Goal: Information Seeking & Learning: Learn about a topic

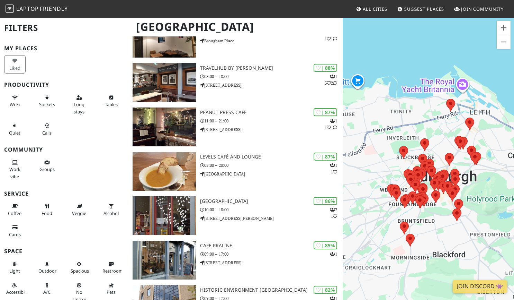
scroll to position [139, 0]
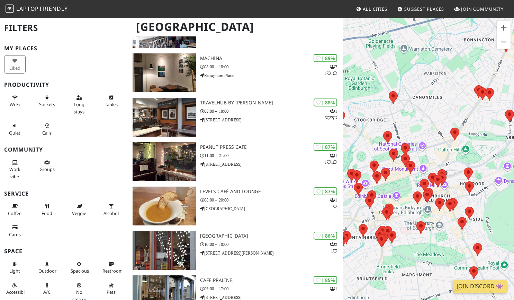
drag, startPoint x: 448, startPoint y: 196, endPoint x: 433, endPoint y: 149, distance: 49.0
click at [433, 149] on div "To navigate, press the arrow keys." at bounding box center [428, 167] width 171 height 300
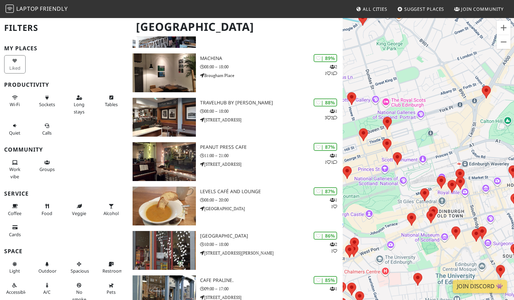
drag, startPoint x: 390, startPoint y: 184, endPoint x: 402, endPoint y: 175, distance: 14.9
click at [402, 175] on div "To navigate, press the arrow keys." at bounding box center [428, 167] width 171 height 300
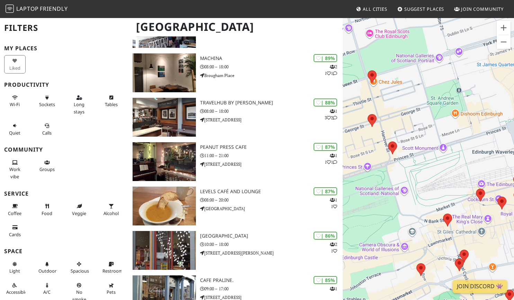
drag, startPoint x: 394, startPoint y: 169, endPoint x: 446, endPoint y: 170, distance: 52.0
click at [446, 170] on div "To navigate, press the arrow keys." at bounding box center [428, 167] width 171 height 300
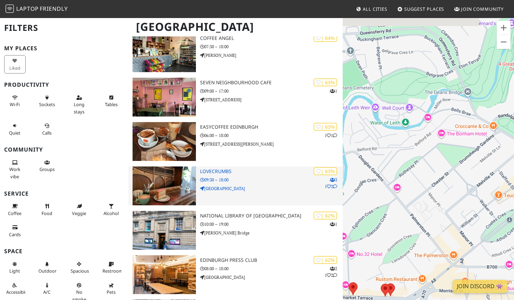
scroll to position [1247, 0]
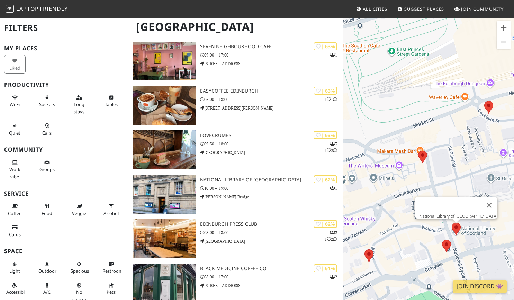
click at [457, 227] on img at bounding box center [456, 229] width 15 height 18
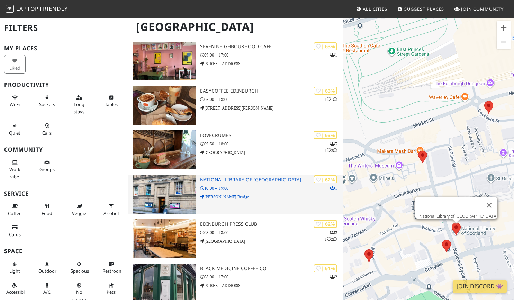
click at [285, 195] on p "George IV Bridge" at bounding box center [271, 196] width 143 height 7
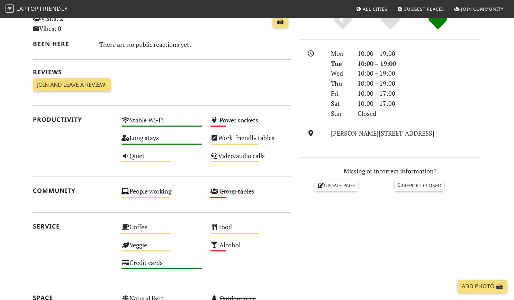
scroll to position [173, 0]
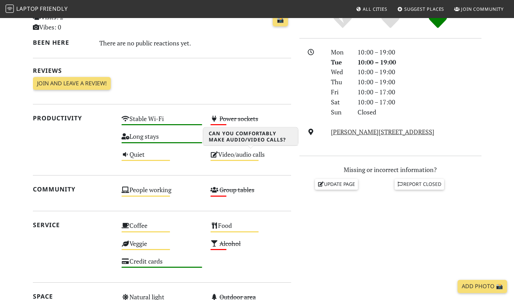
click at [229, 158] on div "Video/audio calls Medium" at bounding box center [250, 158] width 89 height 18
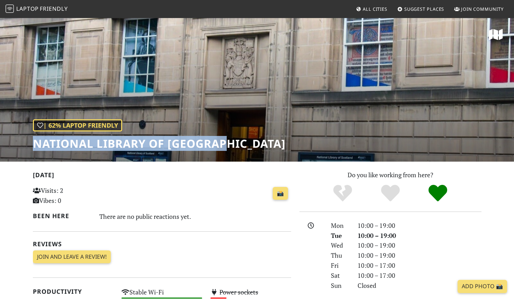
drag, startPoint x: 34, startPoint y: 143, endPoint x: 228, endPoint y: 146, distance: 193.6
click at [228, 146] on h1 "National Library of [GEOGRAPHIC_DATA]" at bounding box center [159, 143] width 253 height 13
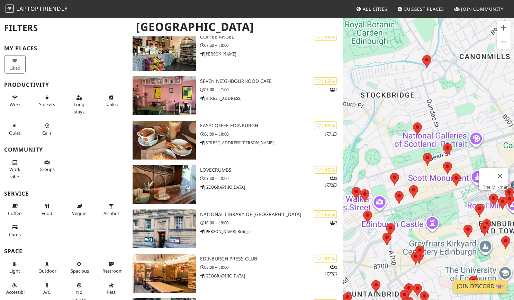
scroll to position [1178, 0]
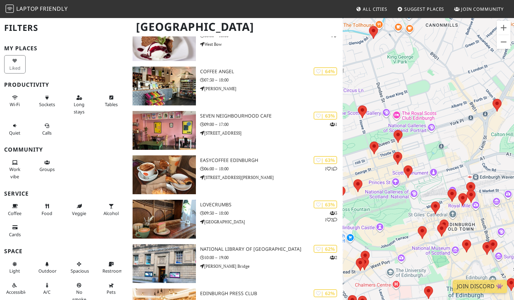
drag, startPoint x: 456, startPoint y: 191, endPoint x: 437, endPoint y: 184, distance: 19.7
click at [437, 184] on div "To navigate, press the arrow keys." at bounding box center [428, 167] width 171 height 300
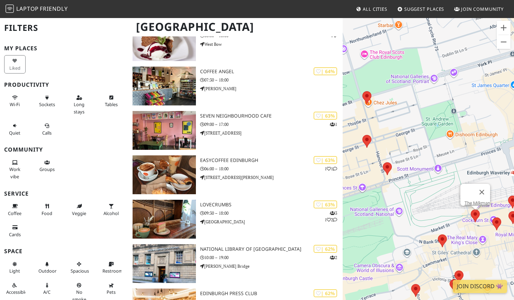
click at [475, 213] on img at bounding box center [475, 215] width 15 height 18
click at [475, 200] on link "The Milkman" at bounding box center [478, 202] width 26 height 5
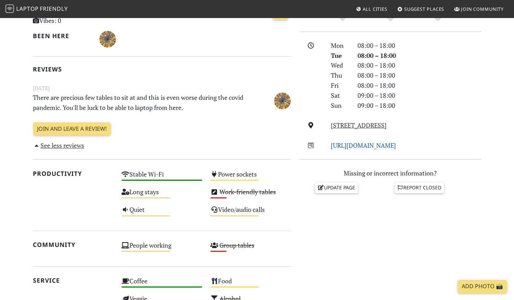
scroll to position [104, 0]
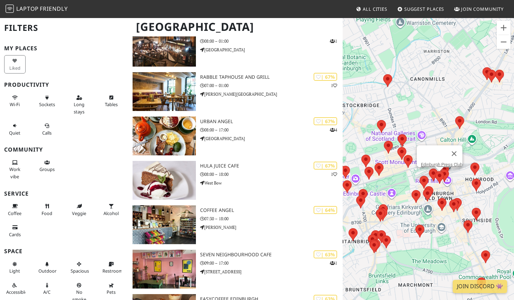
scroll to position [1004, 0]
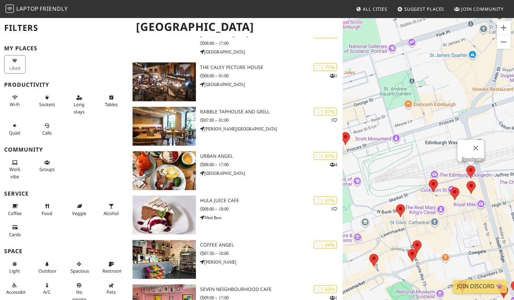
click at [470, 166] on img at bounding box center [471, 171] width 15 height 18
click at [470, 156] on link "Brewhemia" at bounding box center [473, 158] width 23 height 5
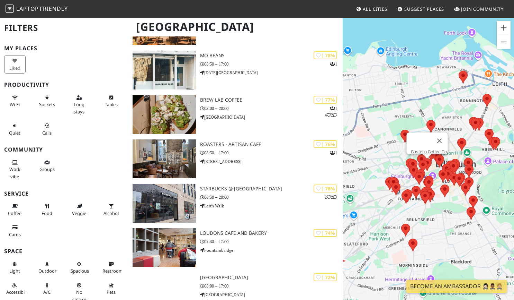
scroll to position [727, 0]
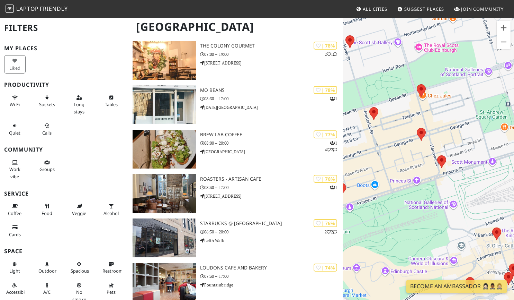
drag, startPoint x: 489, startPoint y: 180, endPoint x: 432, endPoint y: 193, distance: 58.3
click at [432, 193] on div "To navigate, press the arrow keys." at bounding box center [428, 167] width 171 height 300
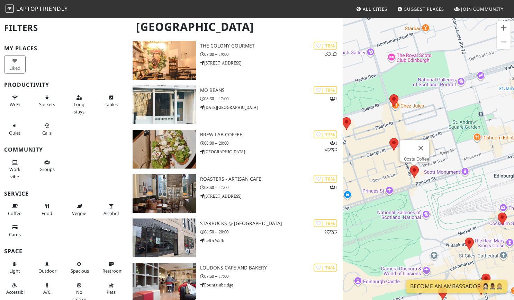
click at [415, 169] on img at bounding box center [414, 171] width 15 height 18
click at [414, 156] on link "Costa Coffee" at bounding box center [416, 158] width 25 height 5
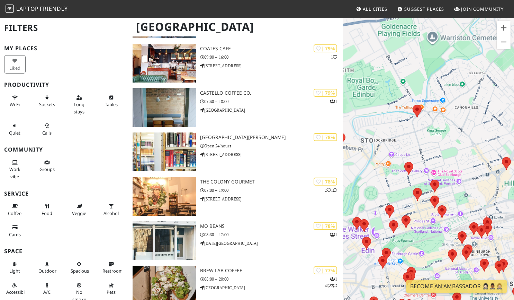
scroll to position [520, 0]
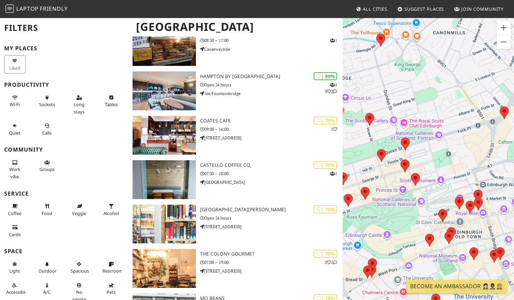
drag, startPoint x: 445, startPoint y: 225, endPoint x: 429, endPoint y: 198, distance: 31.2
click at [429, 198] on div "To navigate, press the arrow keys." at bounding box center [428, 167] width 171 height 300
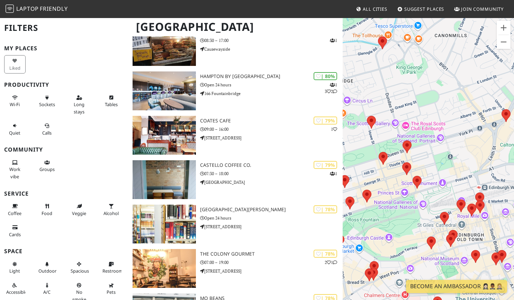
drag, startPoint x: 484, startPoint y: 192, endPoint x: 381, endPoint y: 224, distance: 108.2
click at [381, 224] on div "To navigate, press the arrow keys." at bounding box center [428, 167] width 171 height 300
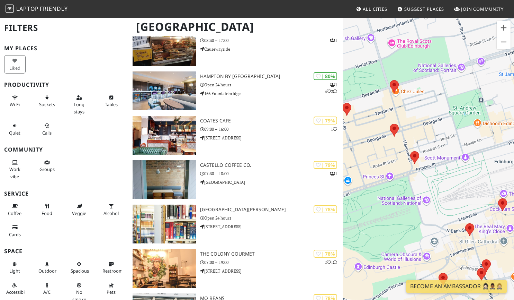
drag, startPoint x: 434, startPoint y: 213, endPoint x: 437, endPoint y: 217, distance: 4.9
click at [437, 217] on div "To navigate, press the arrow keys." at bounding box center [428, 167] width 171 height 300
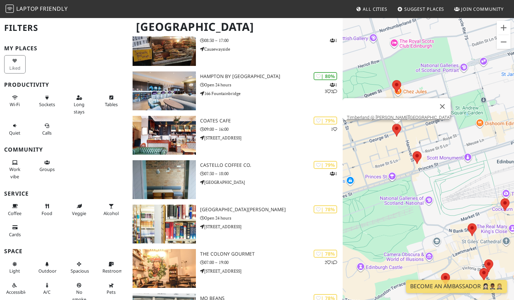
click at [397, 128] on img at bounding box center [397, 130] width 15 height 18
click at [397, 115] on link "Timberland @ George Street" at bounding box center [399, 117] width 104 height 5
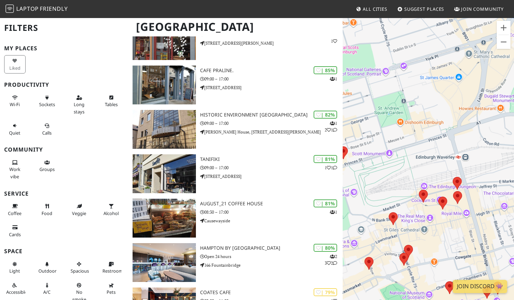
scroll to position [346, 0]
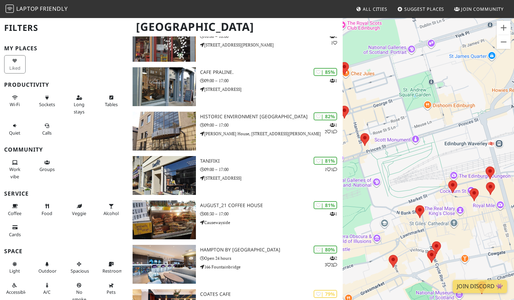
drag, startPoint x: 393, startPoint y: 193, endPoint x: 425, endPoint y: 179, distance: 34.0
click at [425, 179] on div "To navigate, press the arrow keys." at bounding box center [428, 167] width 171 height 300
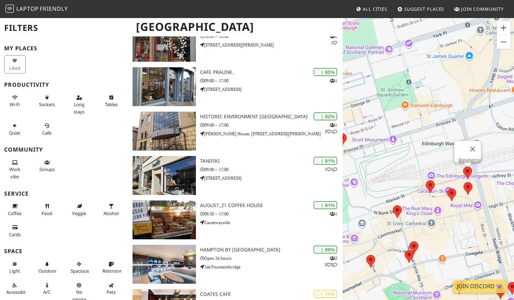
click at [468, 168] on img at bounding box center [468, 172] width 15 height 18
click at [468, 157] on link "Brewhemia" at bounding box center [470, 159] width 23 height 5
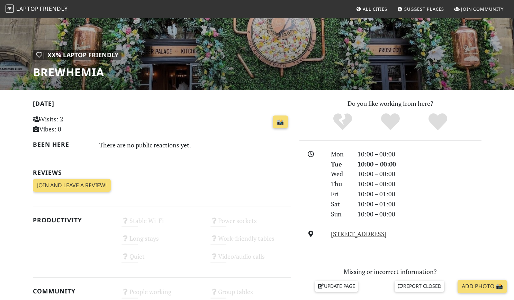
scroll to position [69, 0]
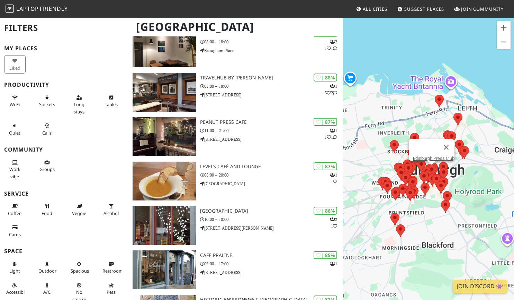
scroll to position [139, 0]
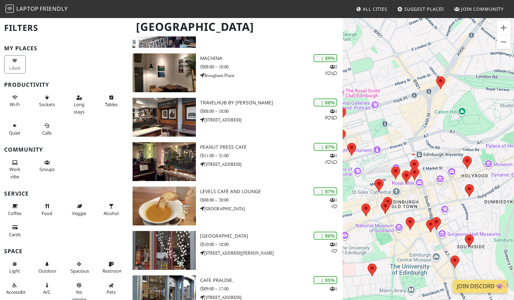
drag, startPoint x: 416, startPoint y: 193, endPoint x: 414, endPoint y: 140, distance: 52.7
click at [414, 140] on div "To navigate, press the arrow keys." at bounding box center [428, 167] width 171 height 300
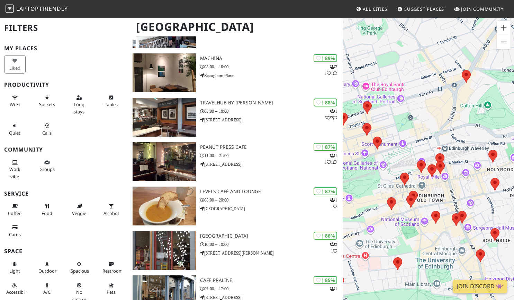
drag, startPoint x: 418, startPoint y: 139, endPoint x: 446, endPoint y: 132, distance: 29.4
click at [446, 132] on div "To navigate, press the arrow keys." at bounding box center [428, 167] width 171 height 300
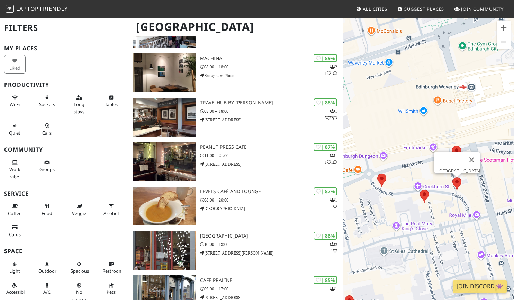
click at [456, 182] on img at bounding box center [457, 183] width 15 height 18
click at [456, 168] on link "Southern Cross Cafe" at bounding box center [459, 170] width 42 height 5
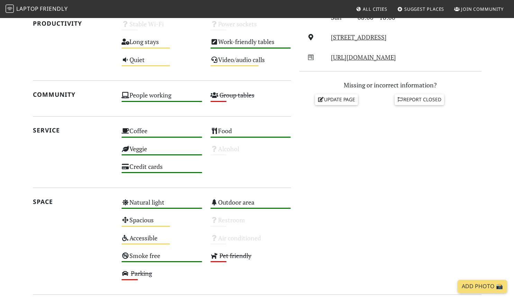
scroll to position [277, 0]
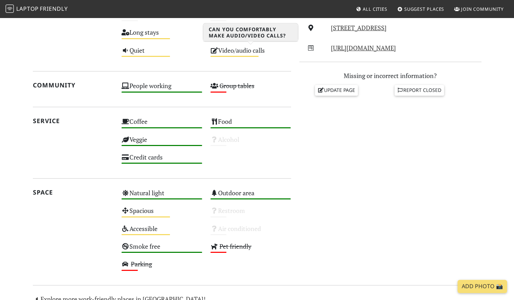
click at [234, 53] on div "Video/audio calls Medium" at bounding box center [250, 54] width 89 height 18
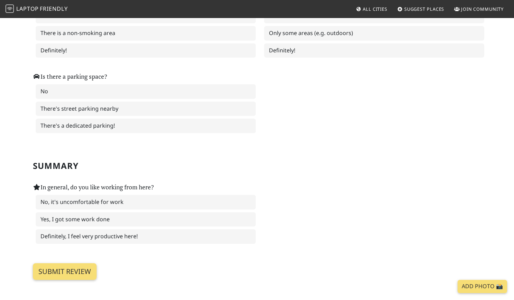
scroll to position [970, 0]
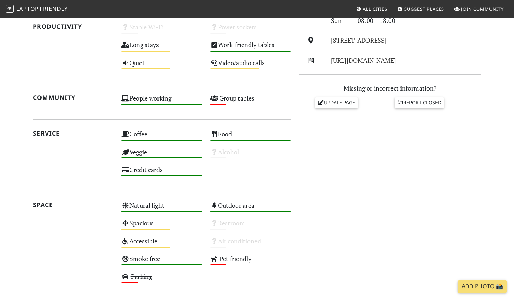
scroll to position [277, 0]
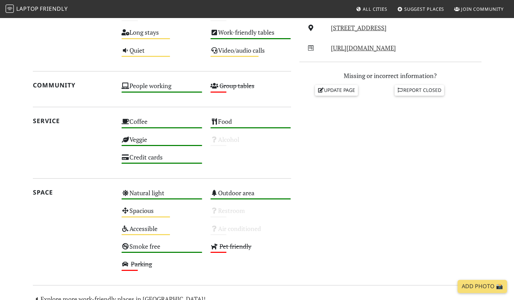
drag, startPoint x: 0, startPoint y: 0, endPoint x: 353, endPoint y: 152, distance: 383.8
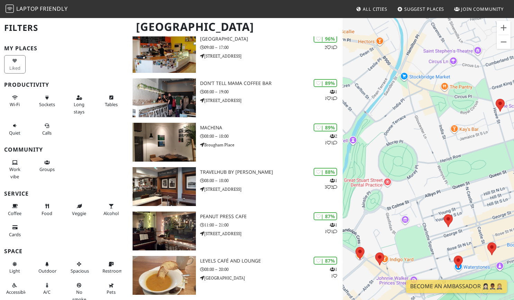
scroll to position [35, 0]
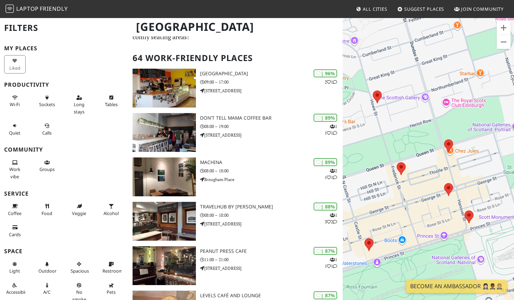
drag, startPoint x: 476, startPoint y: 188, endPoint x: 347, endPoint y: 180, distance: 128.7
click at [348, 180] on div "To navigate, press the arrow keys." at bounding box center [428, 167] width 171 height 300
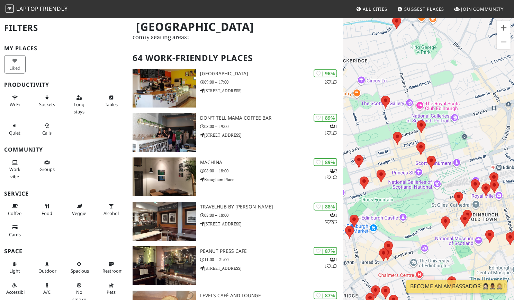
drag, startPoint x: 419, startPoint y: 205, endPoint x: 452, endPoint y: 183, distance: 39.9
click at [452, 183] on div "To navigate, press the arrow keys." at bounding box center [428, 167] width 171 height 300
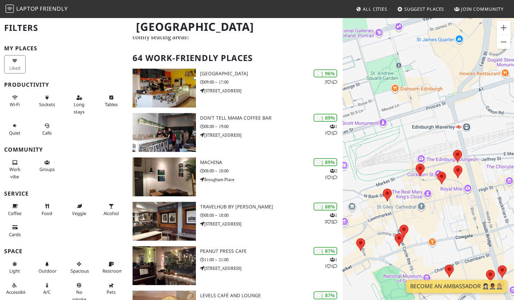
drag, startPoint x: 415, startPoint y: 182, endPoint x: 436, endPoint y: 159, distance: 31.1
click at [436, 159] on div "To navigate, press the arrow keys." at bounding box center [428, 167] width 171 height 300
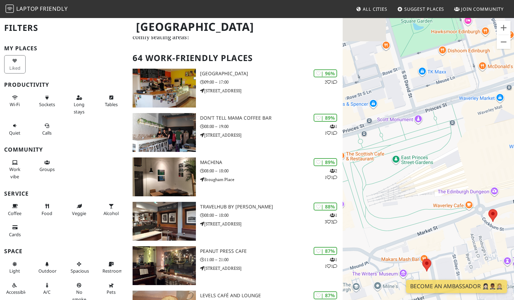
drag, startPoint x: 383, startPoint y: 196, endPoint x: 480, endPoint y: 231, distance: 103.2
click at [480, 231] on div "To navigate, press the arrow keys." at bounding box center [428, 167] width 171 height 300
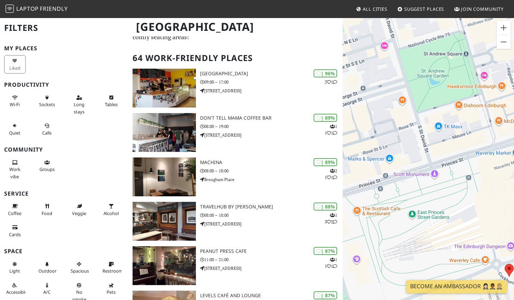
drag, startPoint x: 436, startPoint y: 188, endPoint x: 480, endPoint y: 187, distance: 44.3
click at [479, 188] on div "To navigate, press the arrow keys." at bounding box center [428, 167] width 171 height 300
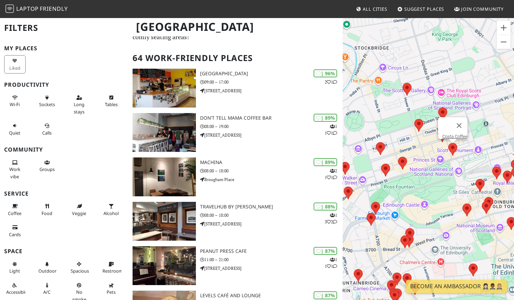
click at [451, 150] on img at bounding box center [453, 149] width 15 height 18
click at [451, 134] on link "Costa Coffee" at bounding box center [454, 136] width 25 height 5
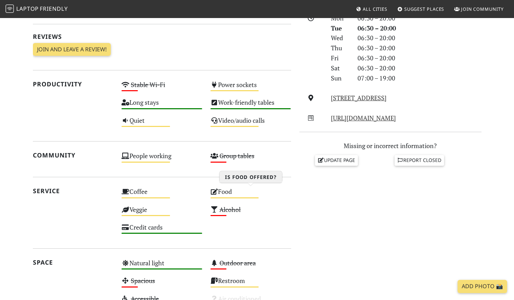
scroll to position [208, 0]
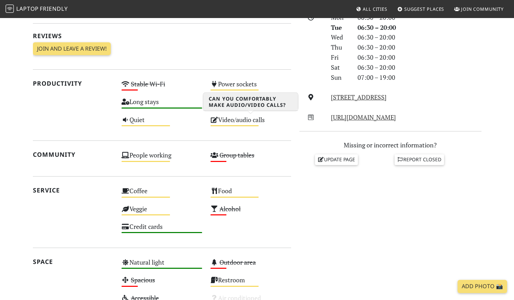
click at [254, 121] on div "Video/audio calls Medium" at bounding box center [250, 123] width 89 height 18
